Goal: Information Seeking & Learning: Learn about a topic

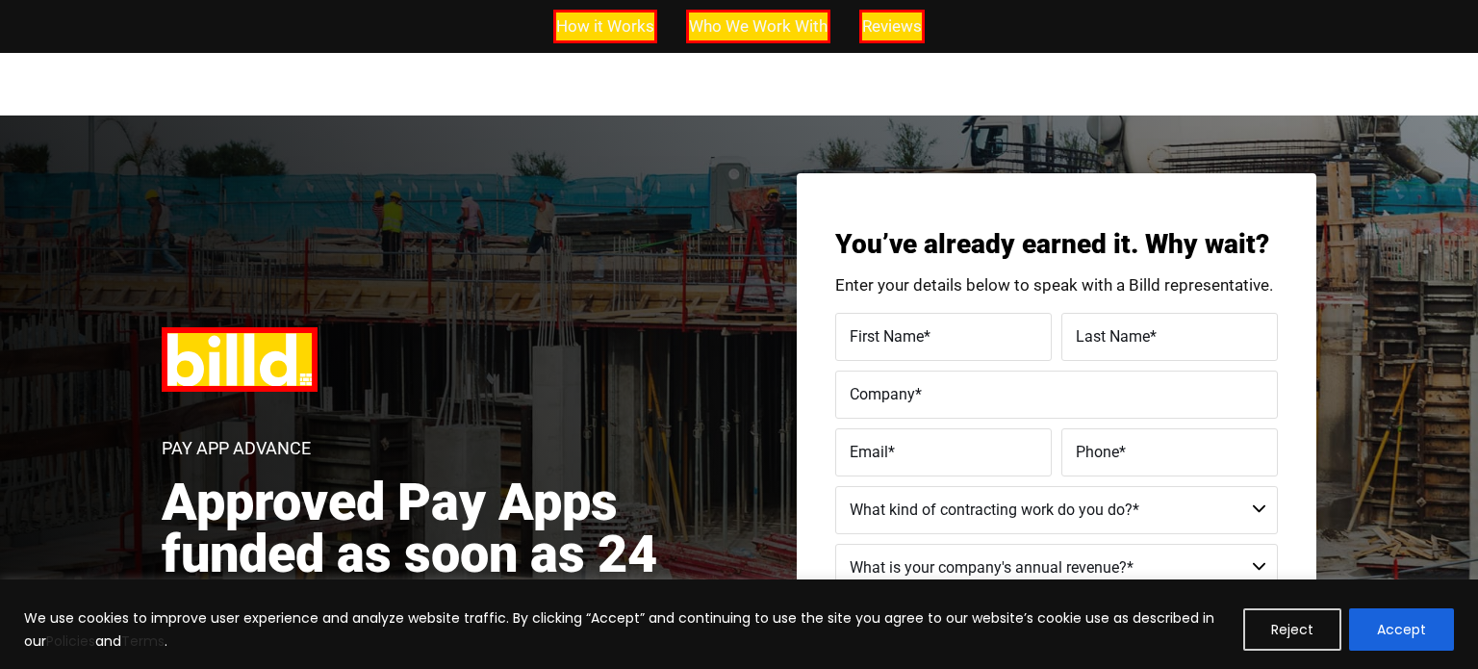
click at [609, 28] on span "How it Works" at bounding box center [605, 27] width 98 height 28
click at [730, 31] on span "Who We Work With" at bounding box center [758, 27] width 139 height 28
click at [890, 25] on span "Reviews" at bounding box center [892, 27] width 60 height 28
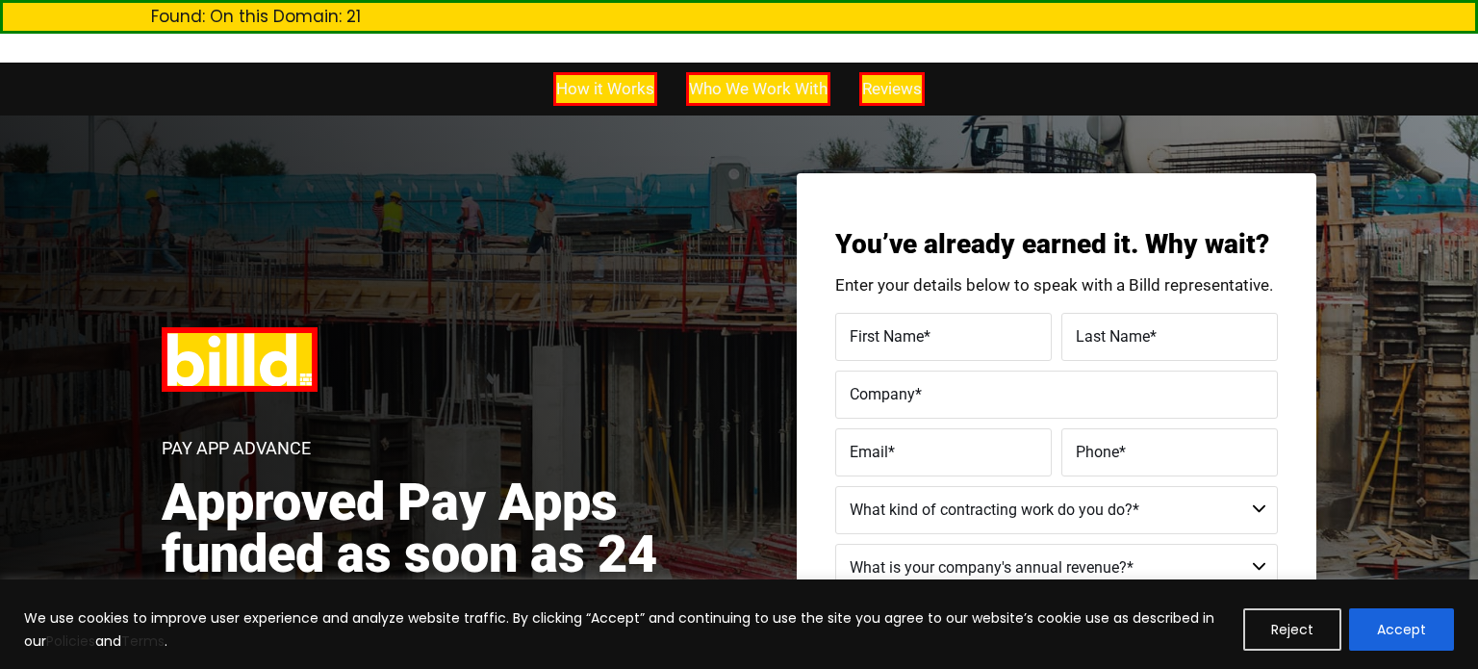
click at [606, 454] on div "Pay App Advance Approved Pay Apps funded as soon as 24 hours—no workflow change…" at bounding box center [461, 559] width 598 height 465
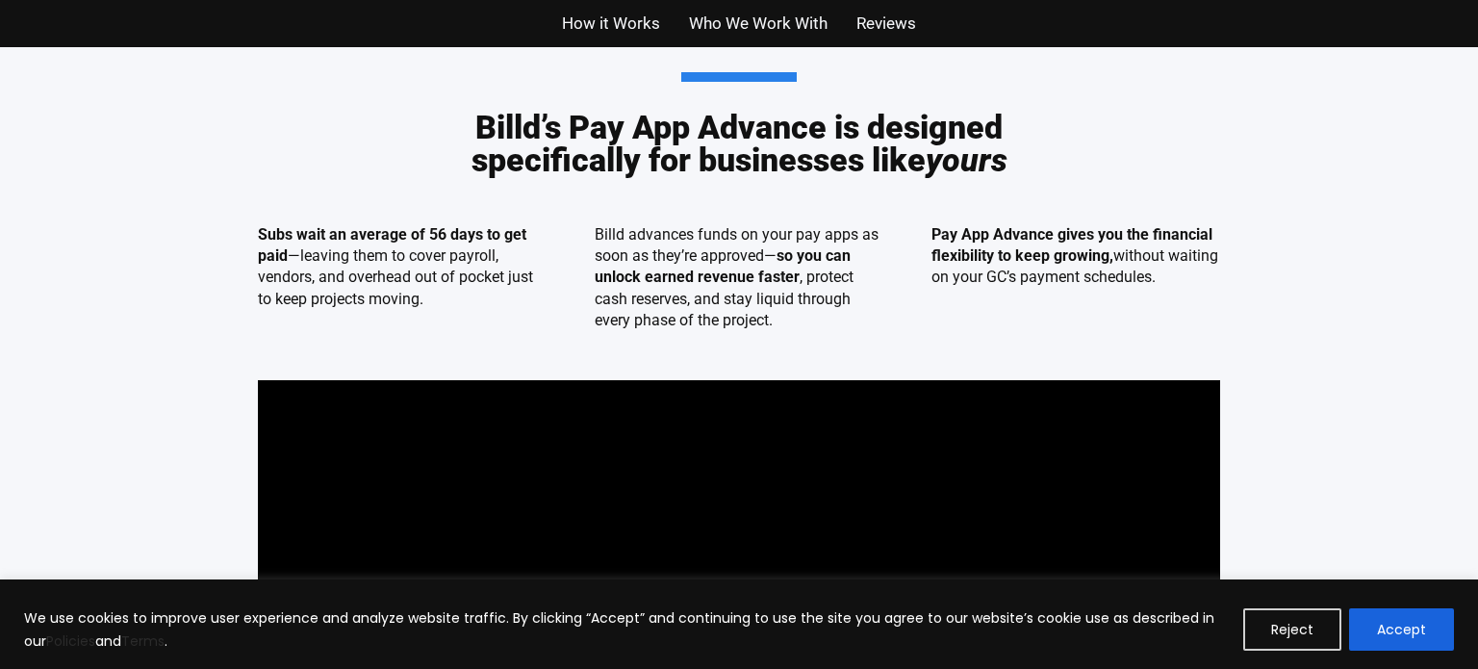
scroll to position [936, 0]
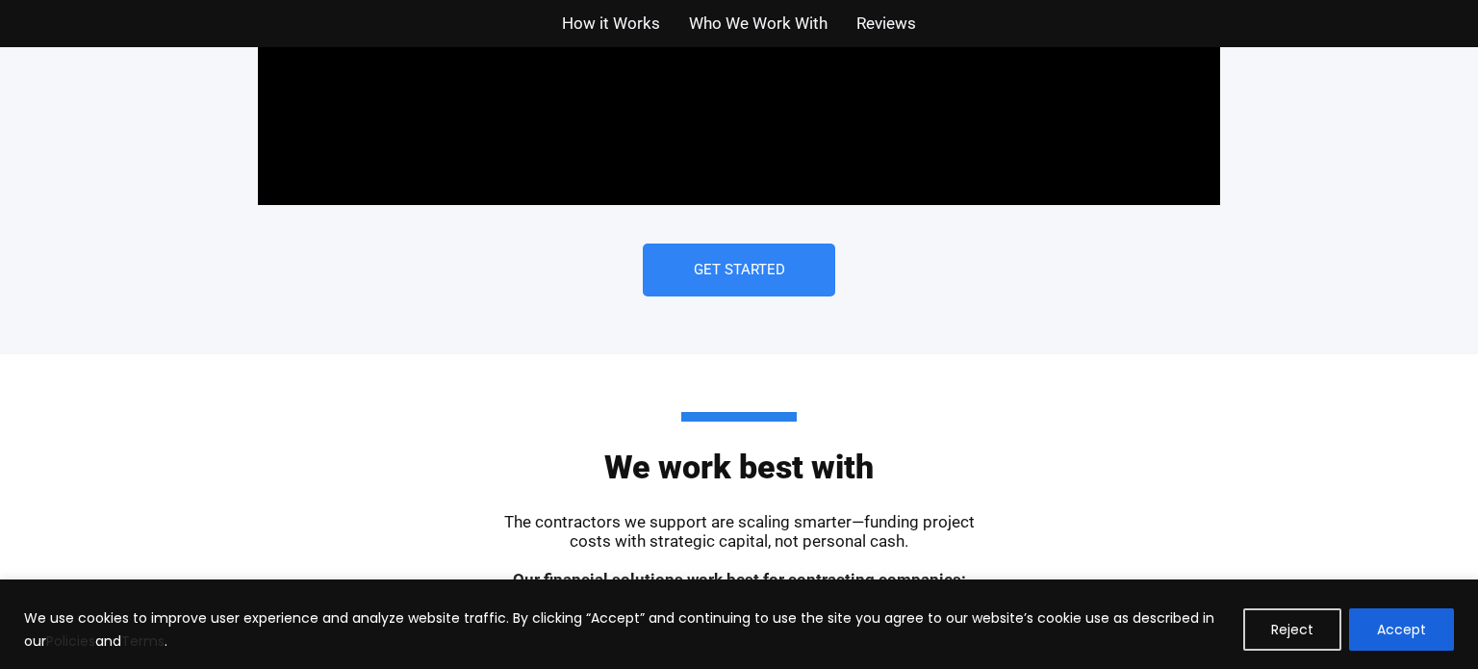
scroll to position [1703, 0]
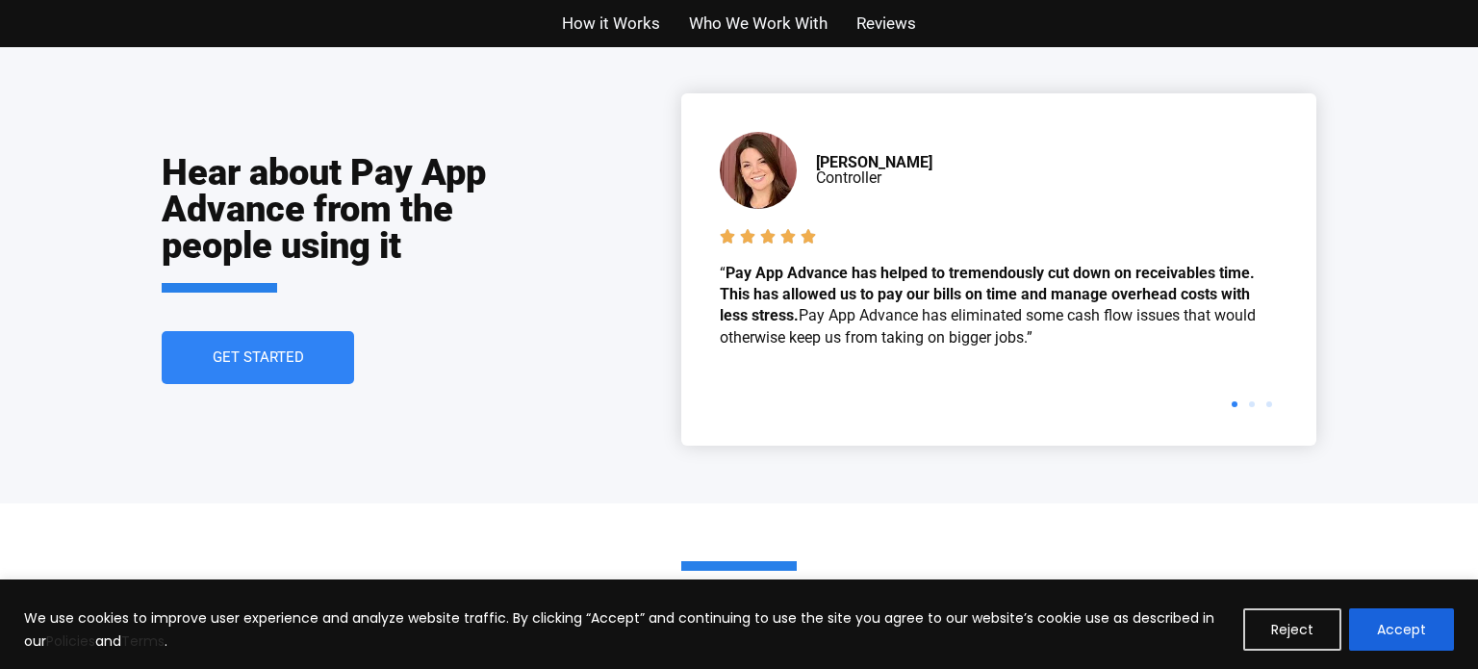
scroll to position [4294, 0]
